Goal: Task Accomplishment & Management: Manage account settings

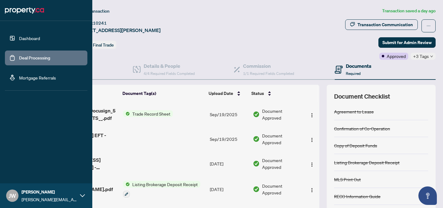
click at [38, 41] on link "Dashboard" at bounding box center [29, 38] width 21 height 6
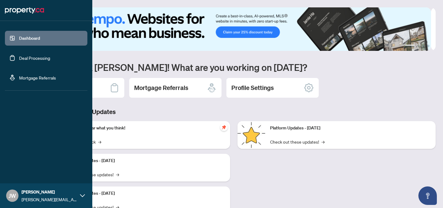
click at [38, 58] on link "Deal Processing" at bounding box center [34, 58] width 31 height 6
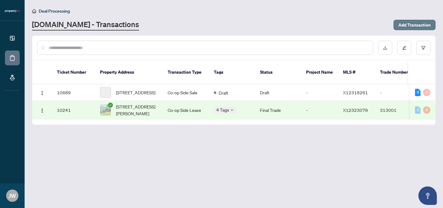
click at [405, 23] on span "Add Transaction" at bounding box center [415, 25] width 32 height 10
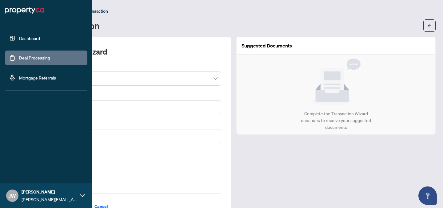
click at [40, 38] on link "Dashboard" at bounding box center [29, 38] width 21 height 6
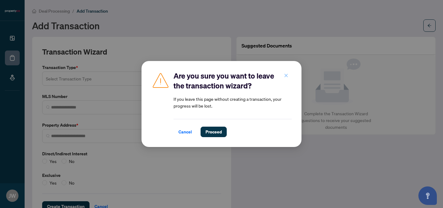
click at [287, 73] on span "button" at bounding box center [286, 75] width 4 height 10
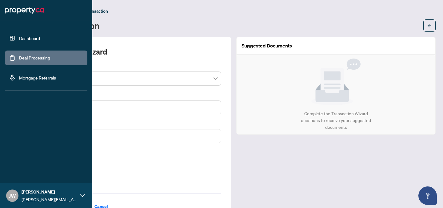
click at [39, 58] on link "Deal Processing" at bounding box center [34, 58] width 31 height 6
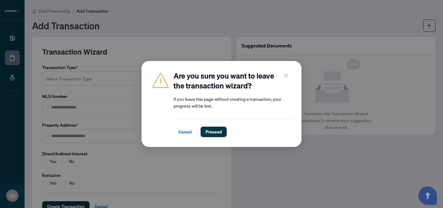
click at [288, 73] on icon "close" at bounding box center [286, 75] width 4 height 4
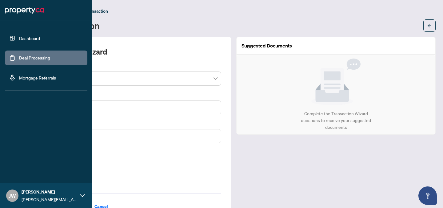
click at [19, 41] on link "Dashboard" at bounding box center [29, 38] width 21 height 6
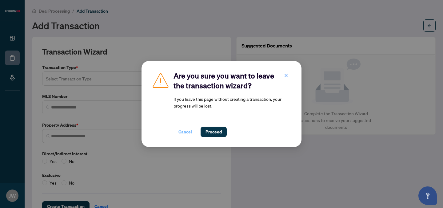
click at [183, 131] on span "Cancel" at bounding box center [186, 132] width 14 height 10
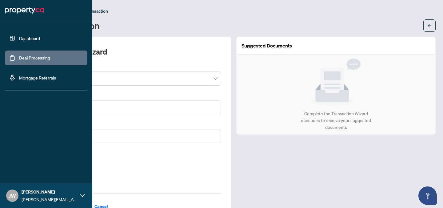
click at [19, 39] on link "Dashboard" at bounding box center [29, 38] width 21 height 6
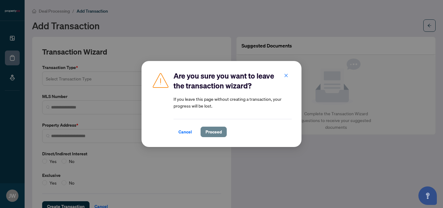
click at [215, 130] on span "Proceed" at bounding box center [214, 132] width 16 height 10
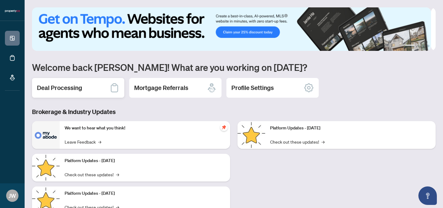
click at [82, 86] on div "Deal Processing" at bounding box center [78, 88] width 92 height 20
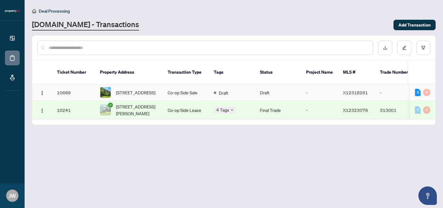
click at [339, 90] on td "X12318261" at bounding box center [356, 92] width 37 height 16
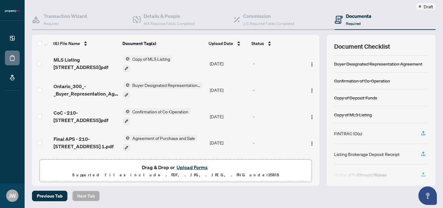
scroll to position [61, 0]
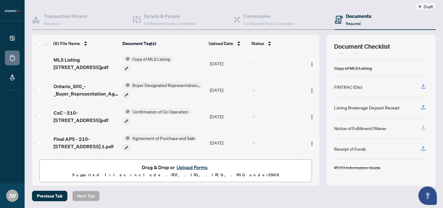
click at [421, 128] on icon "button" at bounding box center [424, 128] width 6 height 6
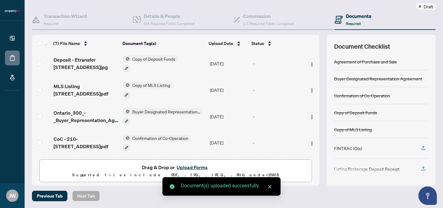
scroll to position [58, 0]
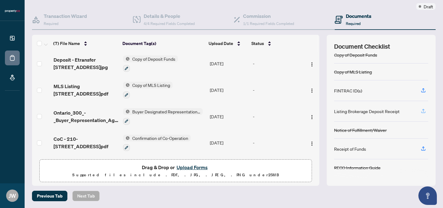
click at [419, 111] on button "button" at bounding box center [424, 111] width 10 height 10
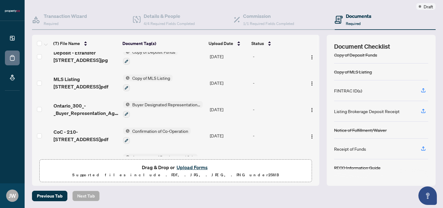
scroll to position [0, 0]
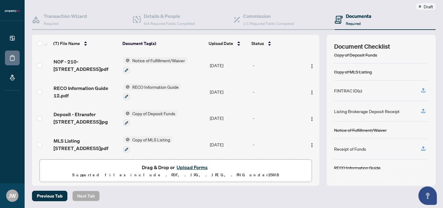
click at [193, 166] on button "Upload Forms" at bounding box center [192, 167] width 35 height 8
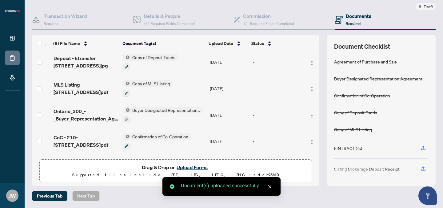
scroll to position [105, 0]
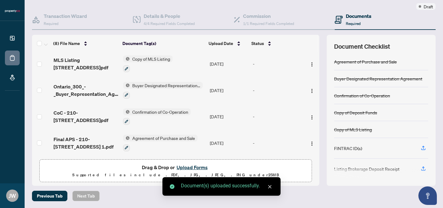
click at [271, 187] on icon "close" at bounding box center [270, 186] width 4 height 4
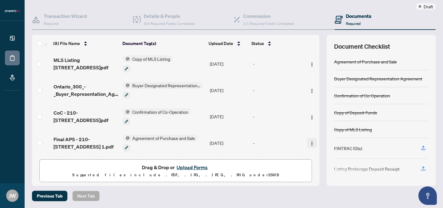
click at [310, 141] on img "button" at bounding box center [312, 143] width 5 height 5
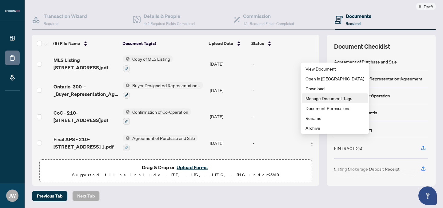
click at [330, 99] on span "Manage Document Tags" at bounding box center [335, 98] width 59 height 7
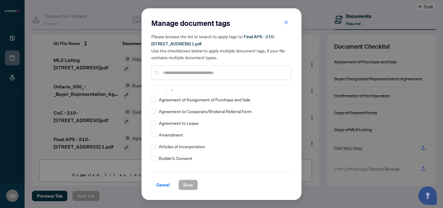
scroll to position [123, 0]
click at [174, 134] on span "Amendment" at bounding box center [171, 134] width 24 height 7
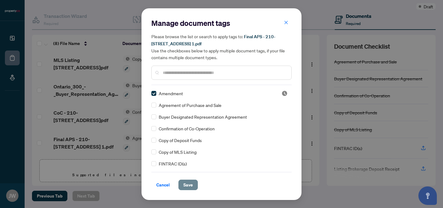
click at [187, 182] on span "Save" at bounding box center [188, 185] width 10 height 10
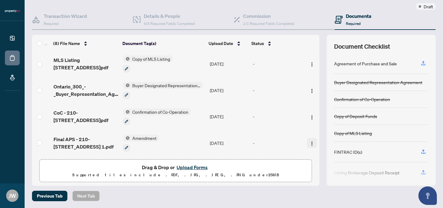
click at [310, 141] on img "button" at bounding box center [312, 143] width 5 height 5
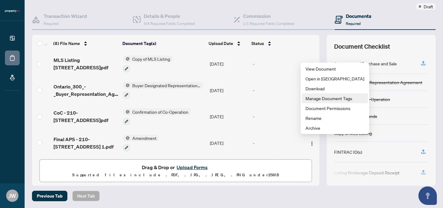
click at [319, 101] on span "Manage Document Tags" at bounding box center [335, 98] width 59 height 7
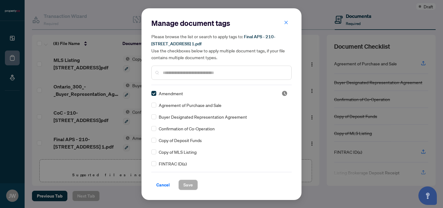
click at [173, 102] on span "Agreement of Purchase and Sale" at bounding box center [190, 105] width 63 height 7
click at [194, 187] on button "Save" at bounding box center [188, 184] width 19 height 10
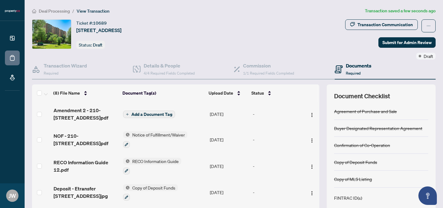
click at [157, 112] on span "Add a Document Tag" at bounding box center [151, 114] width 41 height 4
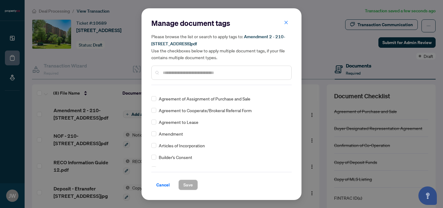
scroll to position [123, 0]
click at [167, 133] on span "Amendment" at bounding box center [171, 134] width 24 height 7
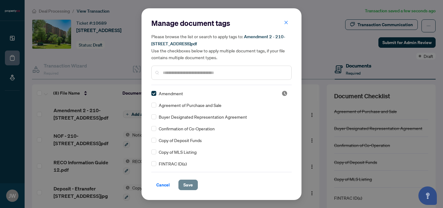
click at [188, 182] on span "Save" at bounding box center [188, 185] width 10 height 10
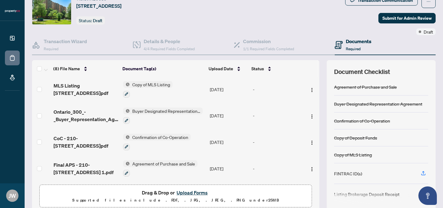
scroll to position [50, 0]
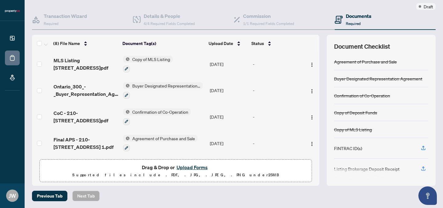
click at [190, 166] on button "Upload Forms" at bounding box center [192, 167] width 35 height 8
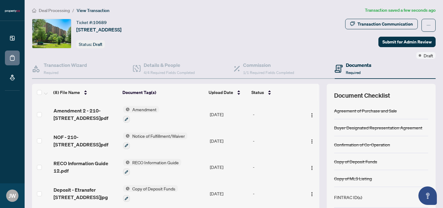
scroll to position [0, 0]
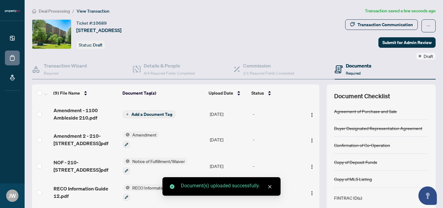
click at [163, 111] on button "Add a Document Tag" at bounding box center [149, 114] width 52 height 7
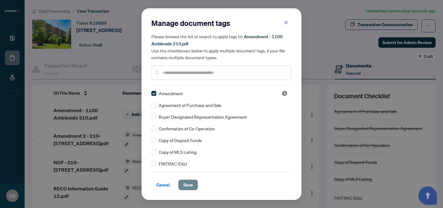
click at [180, 183] on button "Save" at bounding box center [188, 184] width 19 height 10
